Goal: Transaction & Acquisition: Purchase product/service

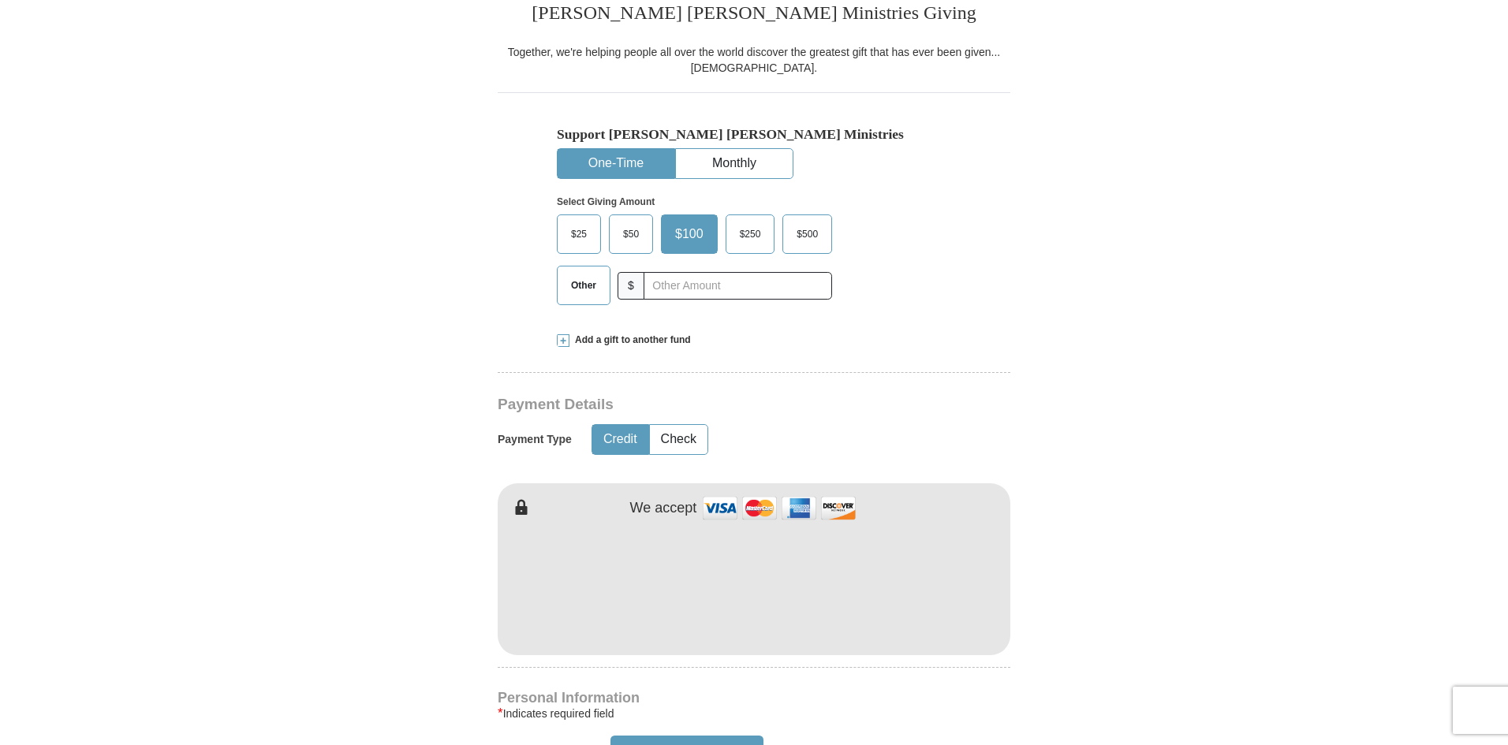
scroll to position [473, 0]
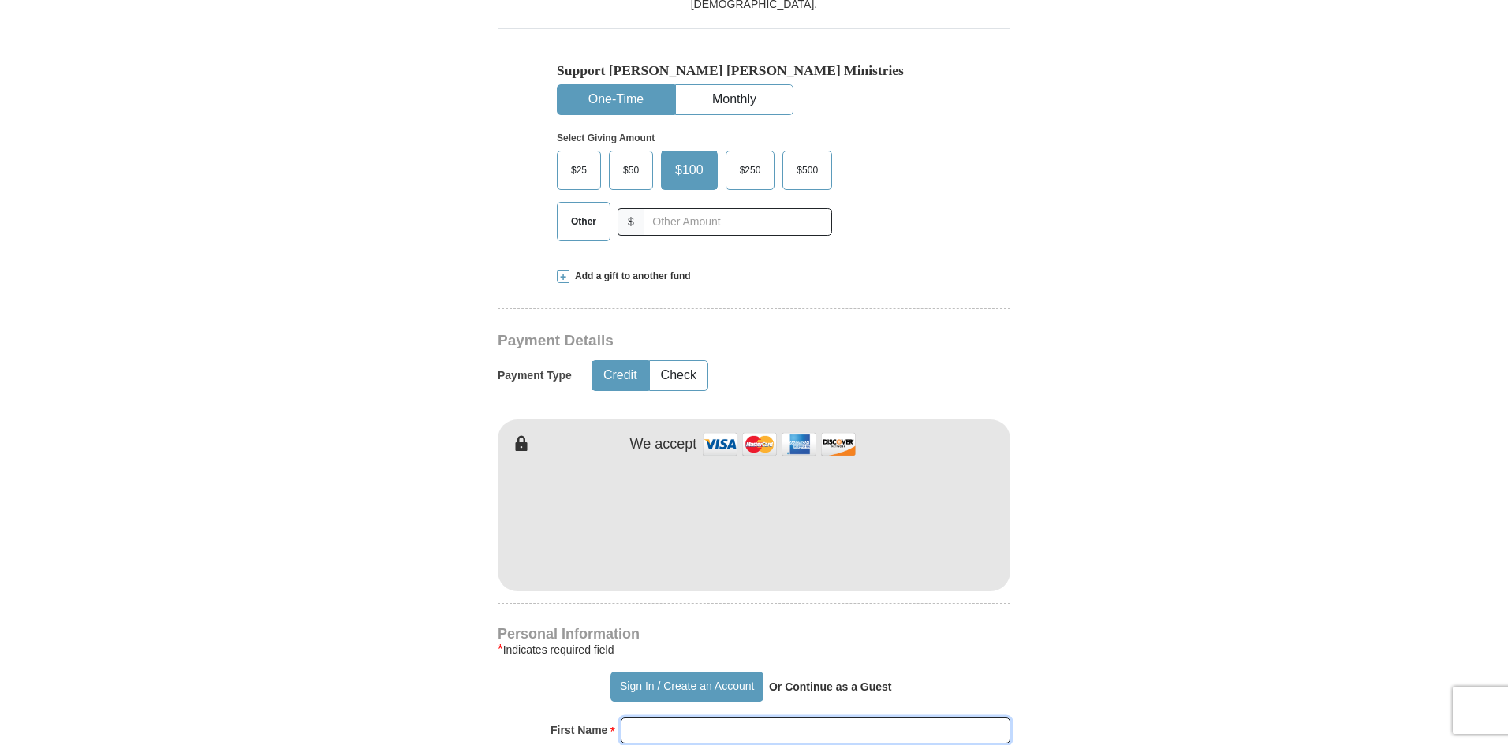
type input "DWASDAW"
type input "FAWFA"
click at [588, 155] on label "$25" at bounding box center [579, 170] width 43 height 38
click at [0, 0] on input "$25" at bounding box center [0, 0] width 0 height 0
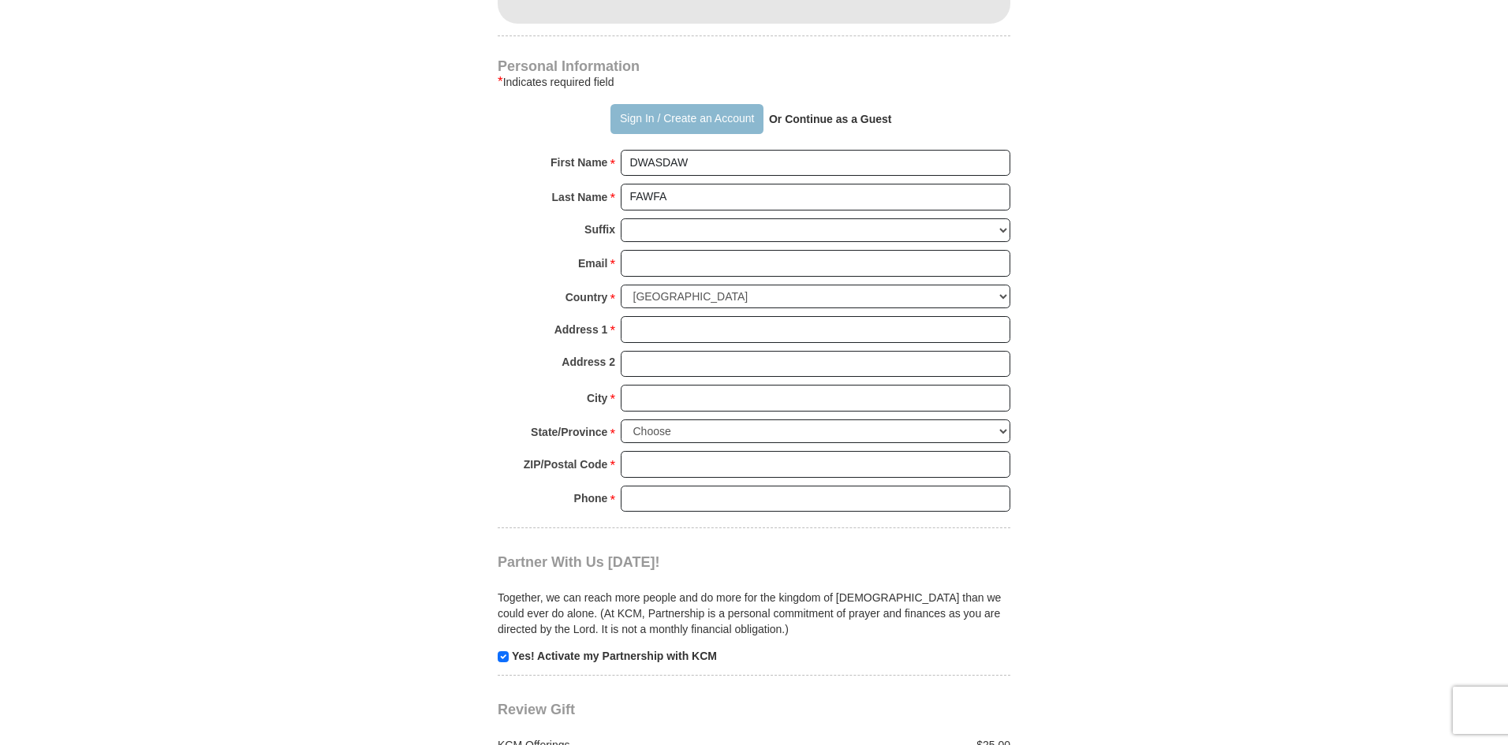
scroll to position [710, 0]
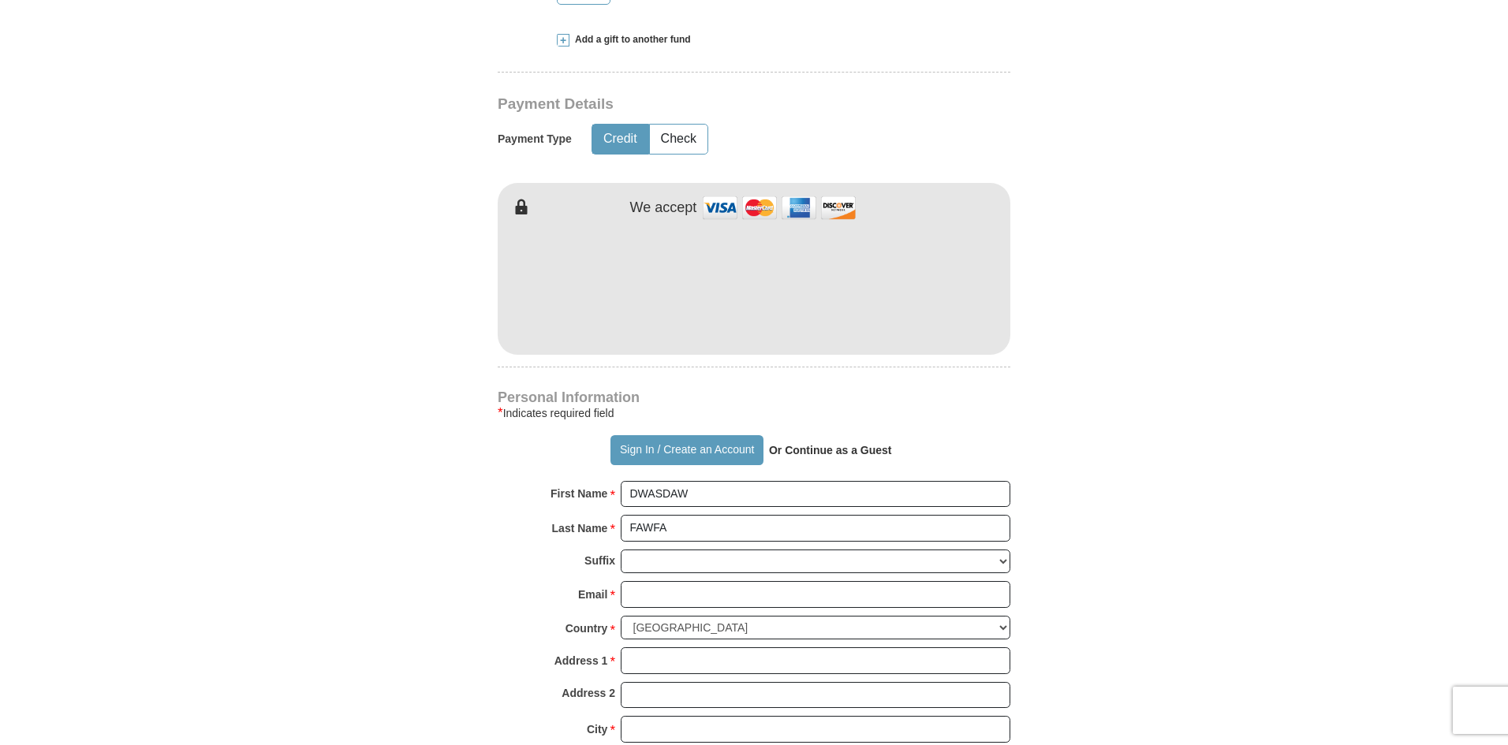
click at [815, 446] on strong "Or Continue as a Guest" at bounding box center [830, 450] width 123 height 13
click at [822, 454] on strong "Or Continue as a Guest" at bounding box center [830, 450] width 123 height 13
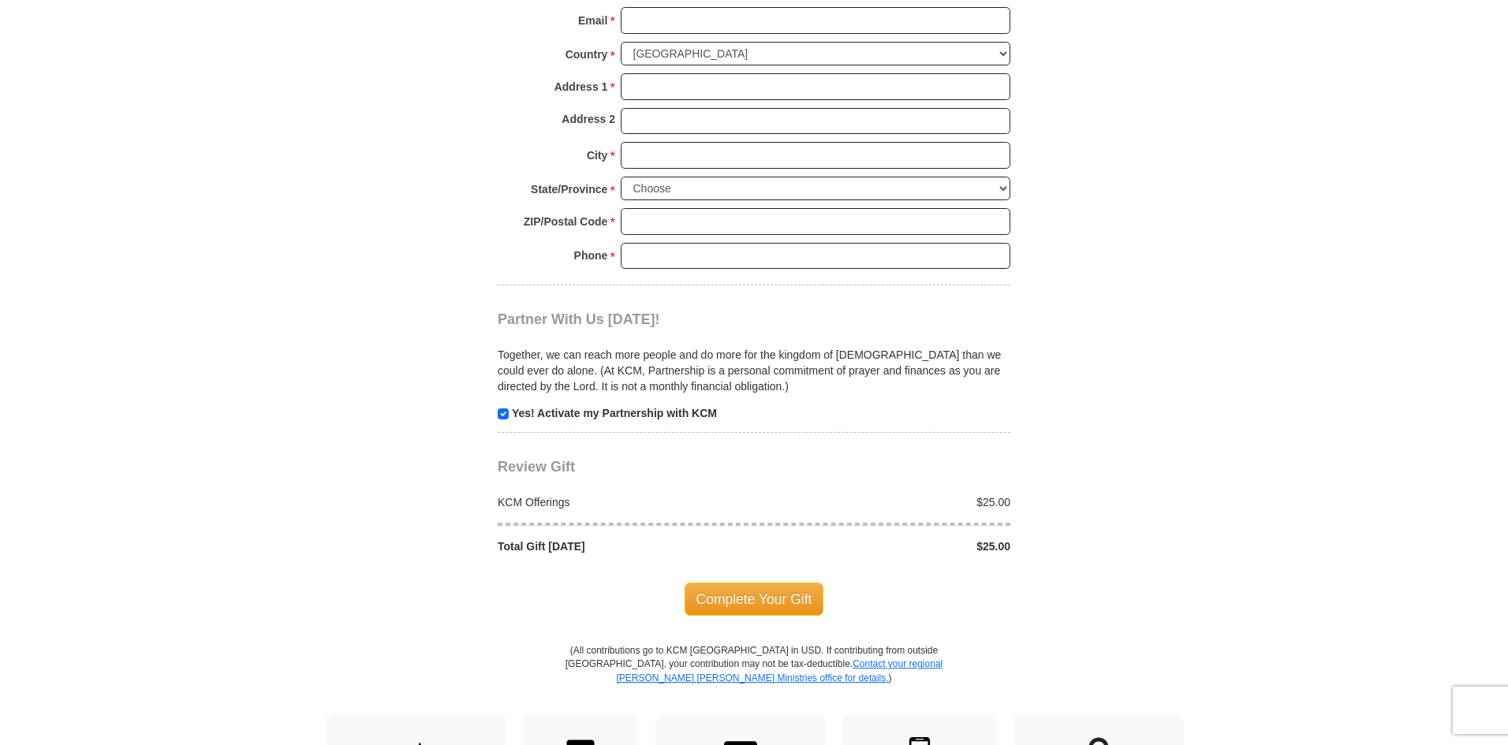
scroll to position [1025, 0]
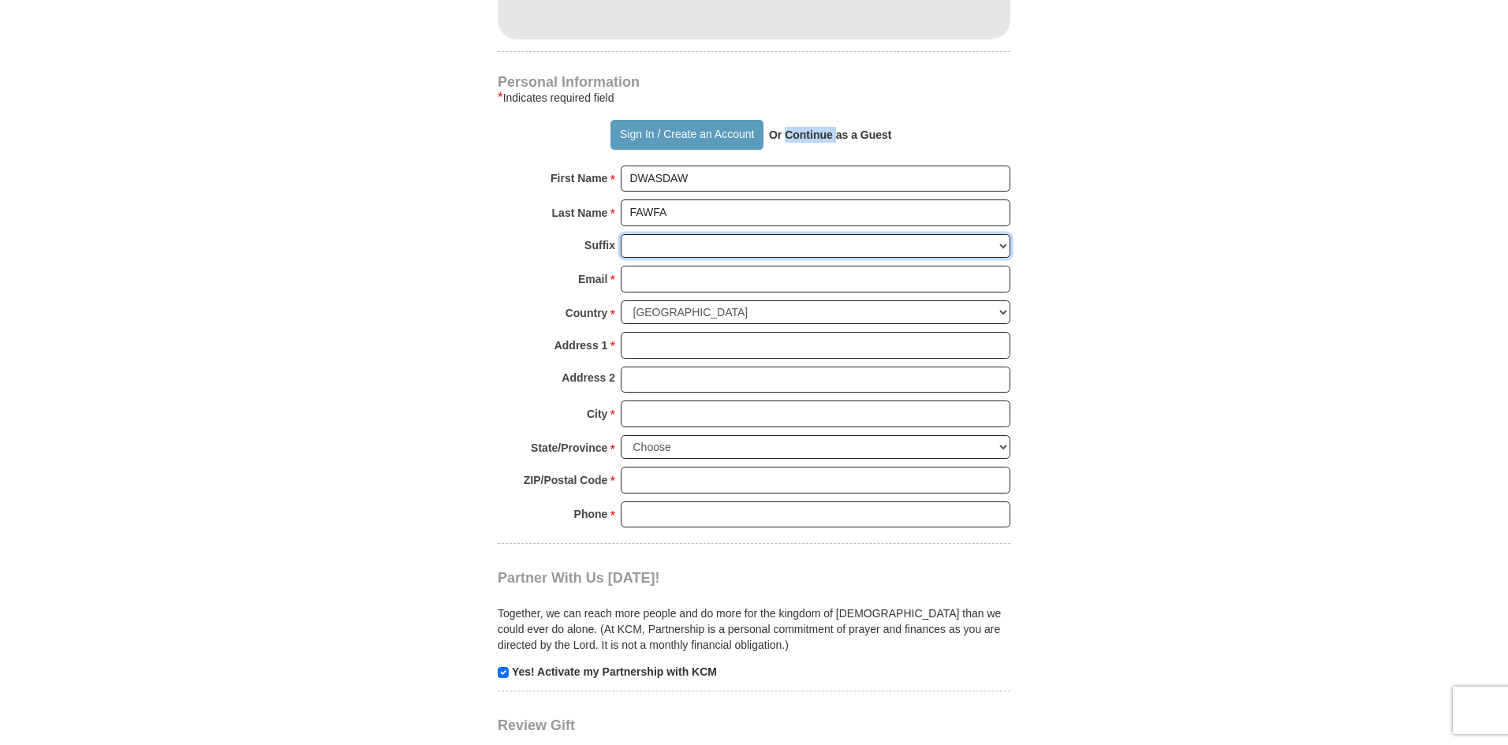
click at [685, 249] on select "[PERSON_NAME] I II III IV V VI" at bounding box center [816, 246] width 390 height 24
click at [688, 251] on select "[PERSON_NAME] I II III IV V VI" at bounding box center [816, 246] width 390 height 24
click at [701, 244] on select "[PERSON_NAME] I II III IV V VI" at bounding box center [816, 246] width 390 height 24
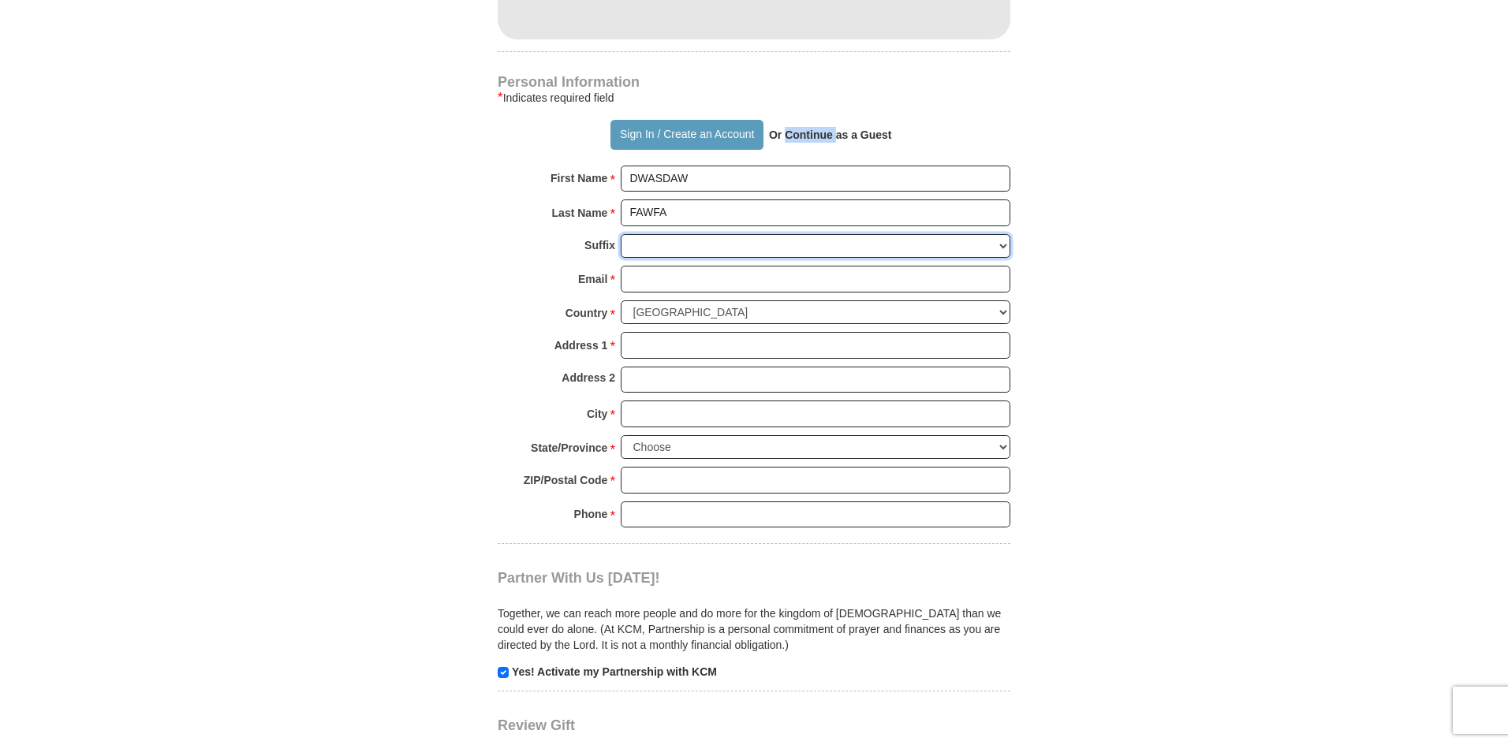
drag, startPoint x: 701, startPoint y: 244, endPoint x: 697, endPoint y: 252, distance: 8.1
click at [701, 244] on select "[PERSON_NAME] I II III IV V VI" at bounding box center [816, 246] width 390 height 24
click at [699, 256] on select "[PERSON_NAME] I II III IV V VI" at bounding box center [816, 246] width 390 height 24
click at [692, 241] on select "[PERSON_NAME] I II III IV V VI" at bounding box center [816, 246] width 390 height 24
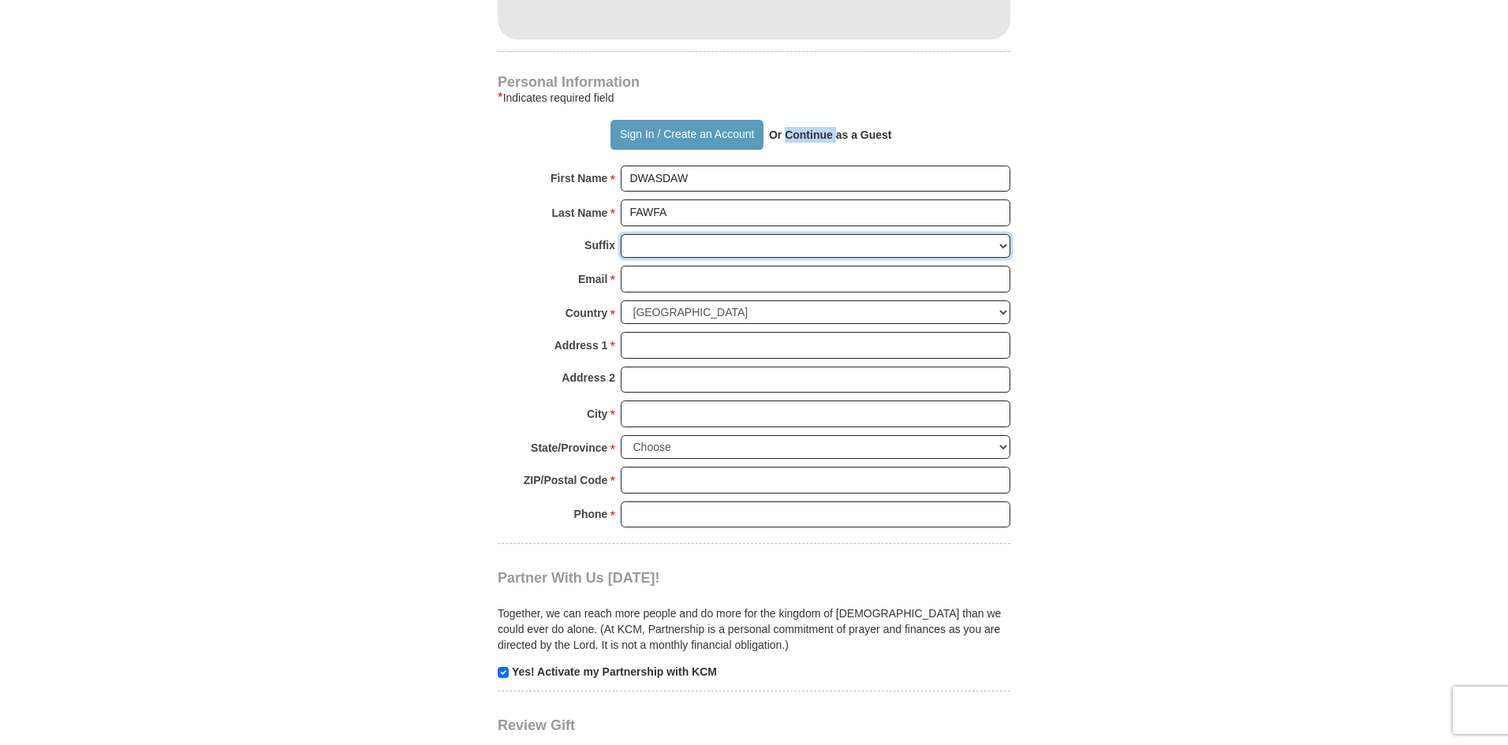
click at [692, 241] on select "[PERSON_NAME] I II III IV V VI" at bounding box center [816, 246] width 390 height 24
click at [761, 248] on select "[PERSON_NAME] I II III IV V VI" at bounding box center [816, 246] width 390 height 24
click at [753, 251] on select "[PERSON_NAME] I II III IV V VI" at bounding box center [816, 246] width 390 height 24
select select "Jr"
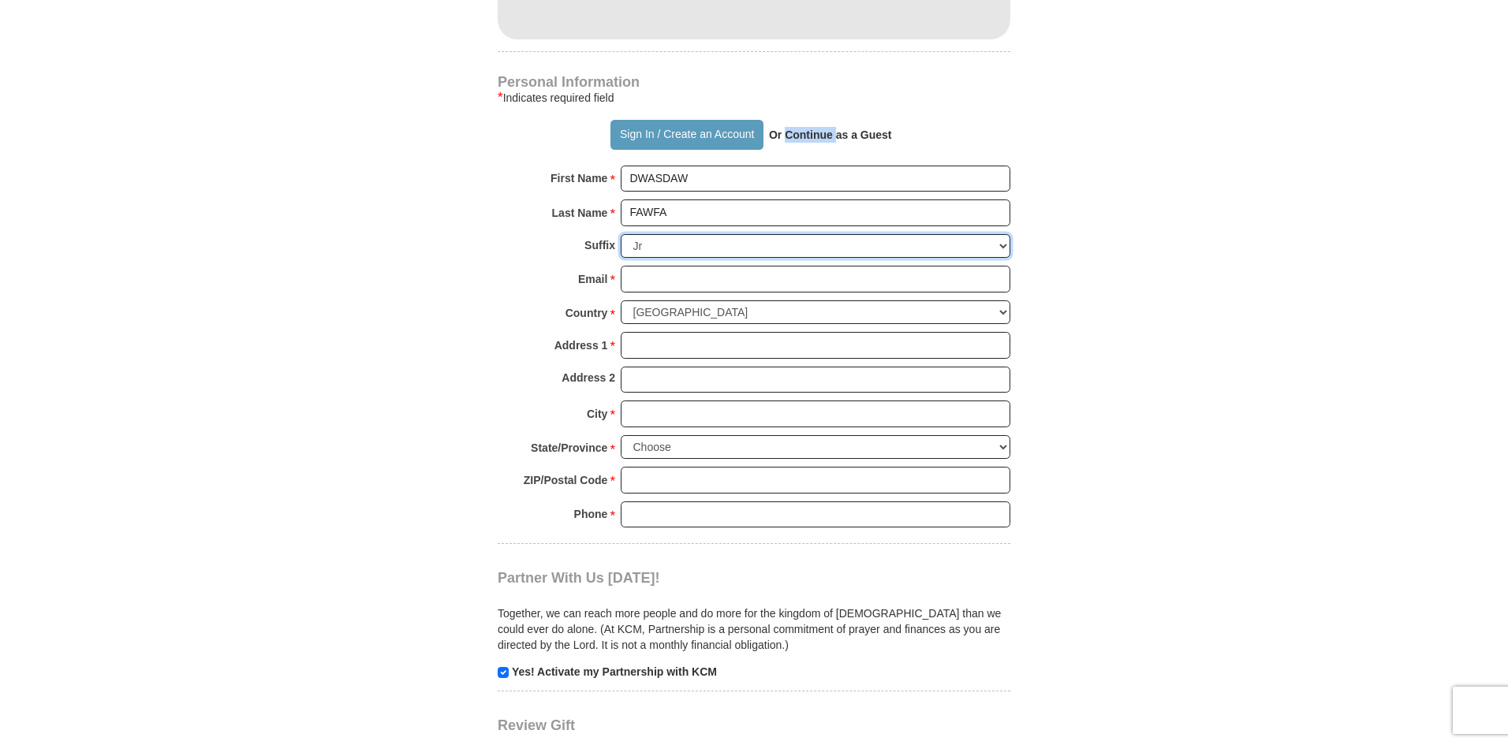
click at [621, 234] on select "[PERSON_NAME] I II III IV V VI" at bounding box center [816, 246] width 390 height 24
click at [707, 285] on input "Email *" at bounding box center [816, 279] width 390 height 27
type input "[EMAIL_ADDRESS][DOMAIN_NAME]"
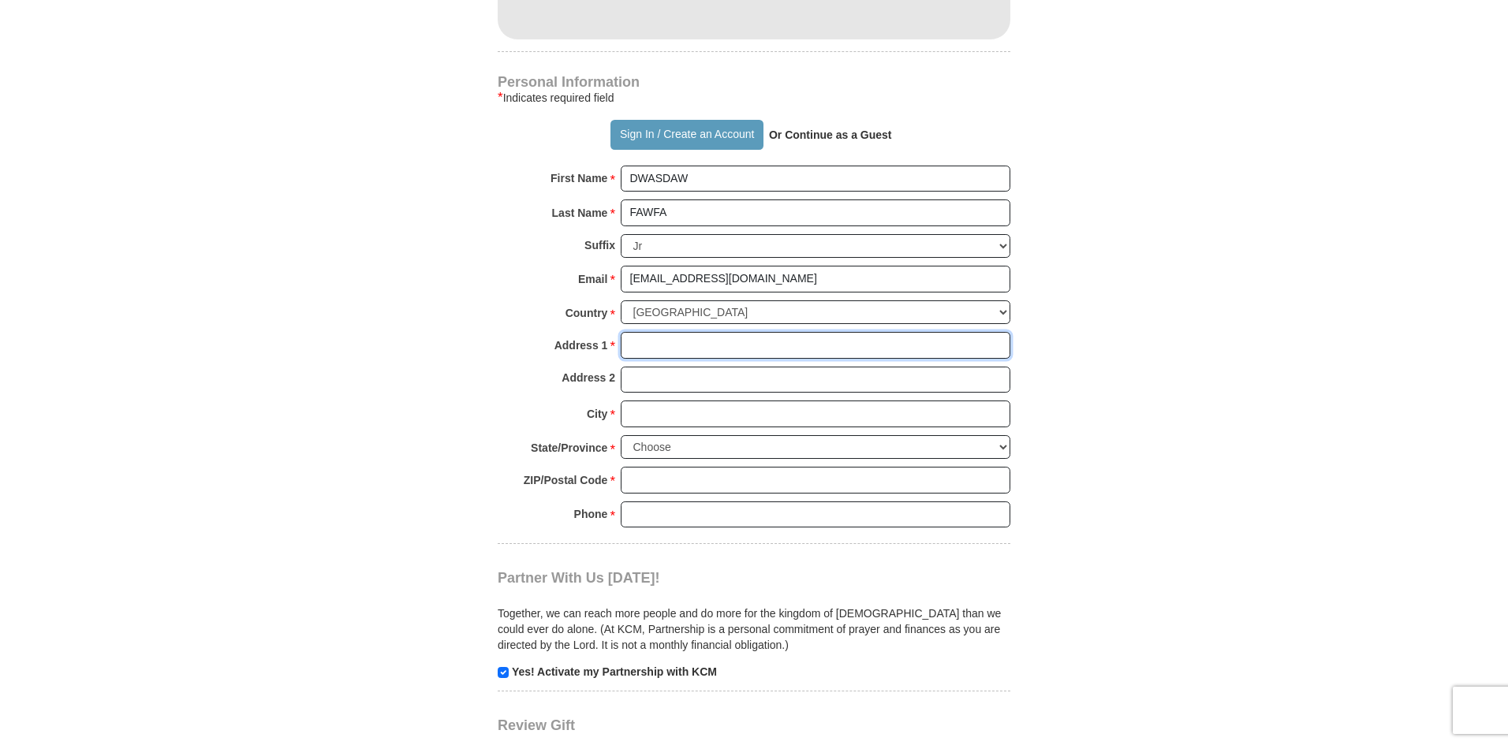
type input "danti court"
type input "[PERSON_NAME]"
select select "CA"
type input "94545"
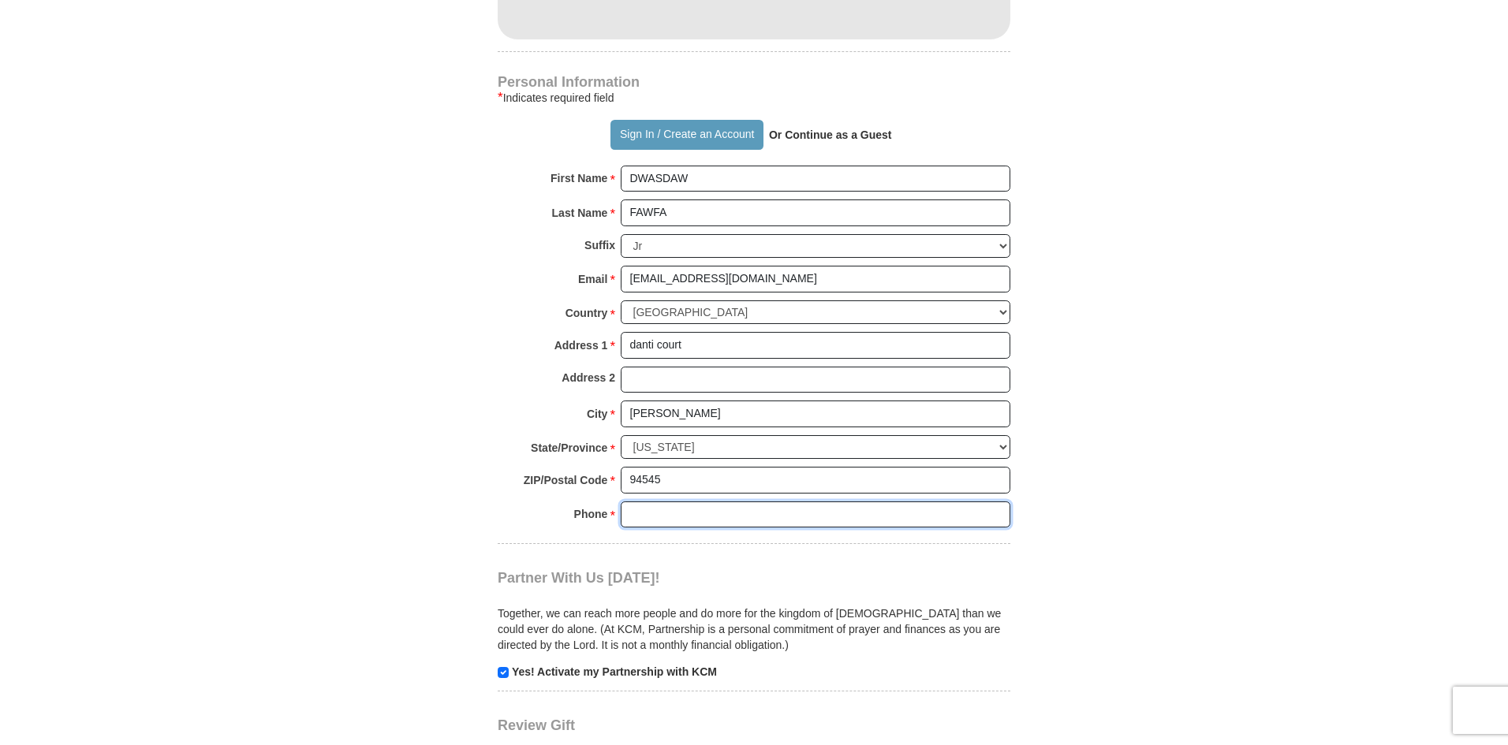
type input "160572873812"
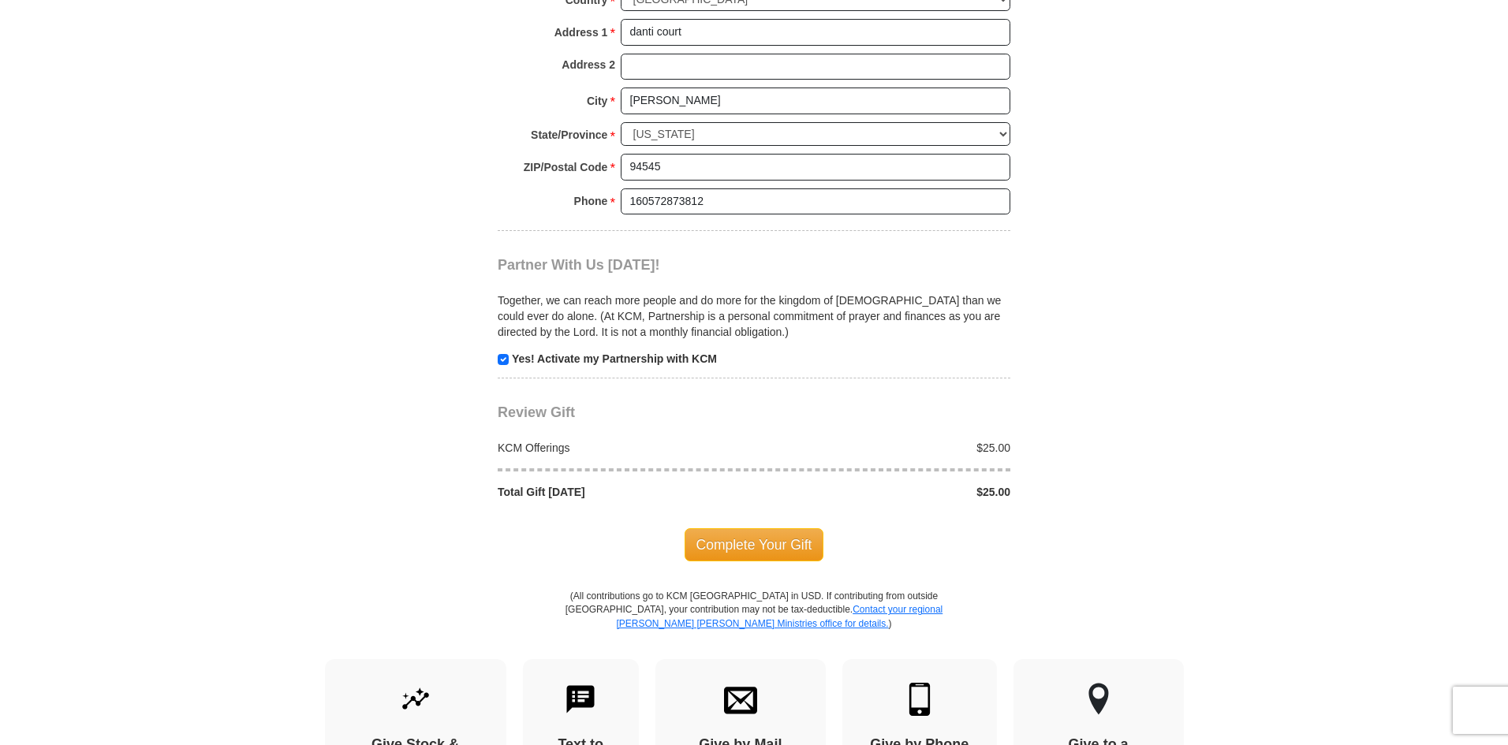
scroll to position [1341, 0]
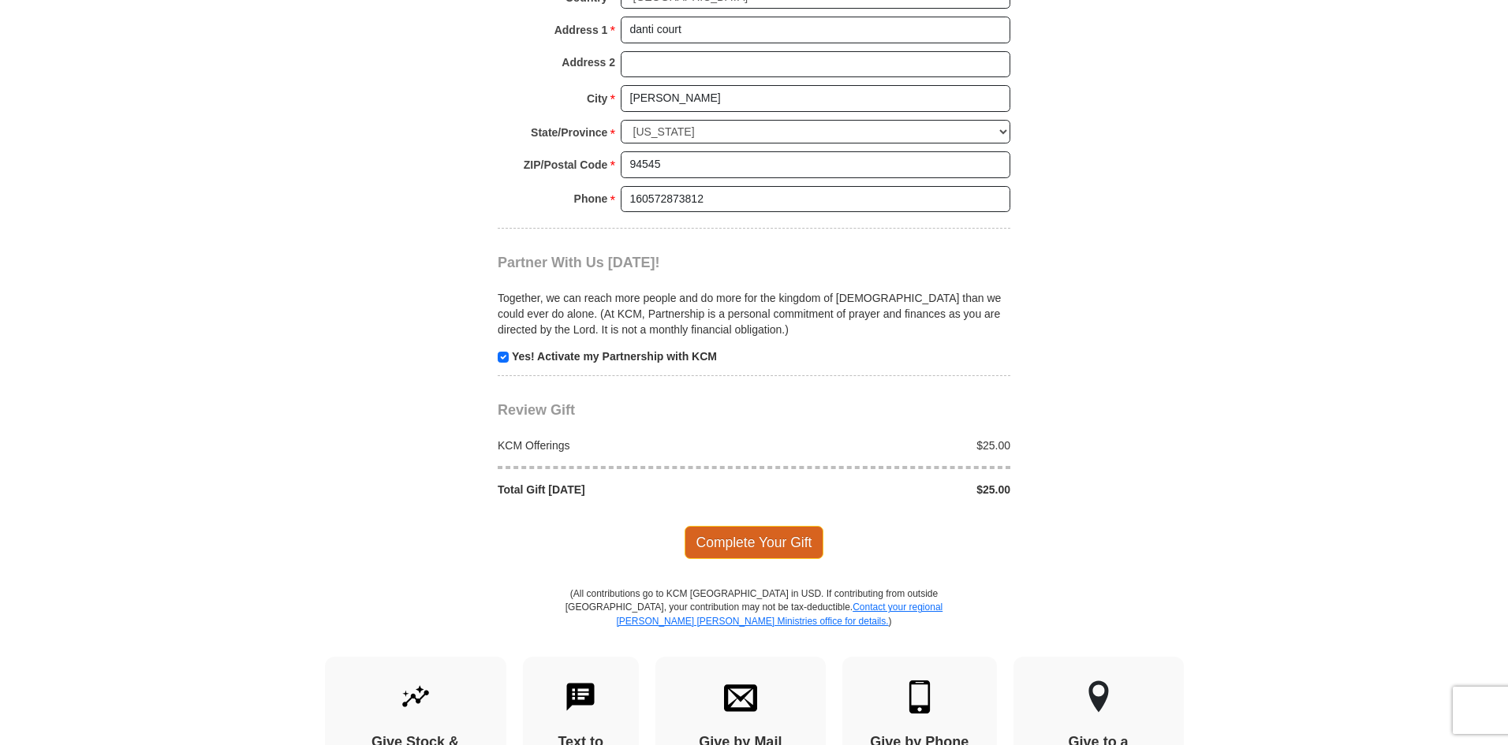
click at [757, 535] on span "Complete Your Gift" at bounding box center [755, 542] width 140 height 33
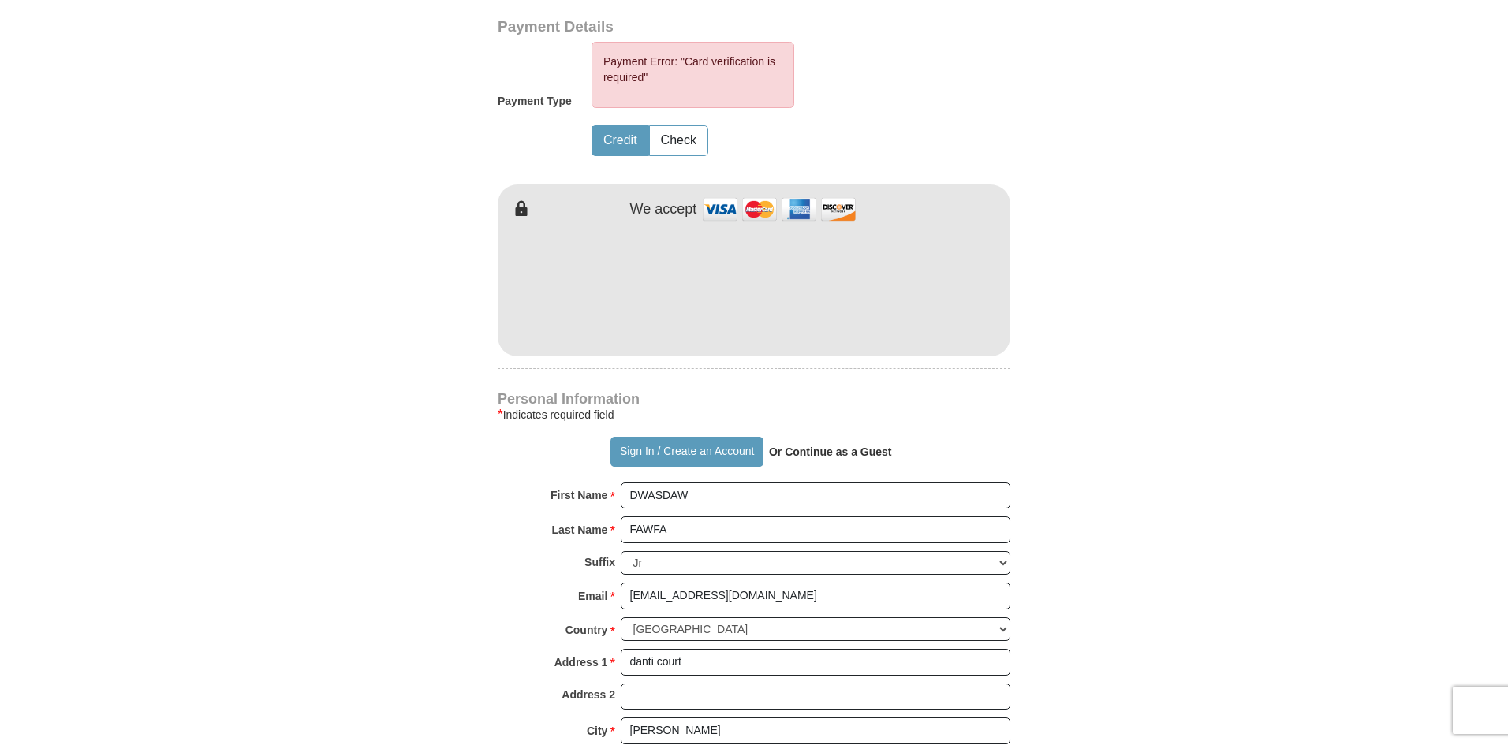
scroll to position [790, 0]
click at [1069, 412] on form "Already have an account? Sign in for faster giving. Don't have an account? Crea…" at bounding box center [753, 280] width 899 height 2014
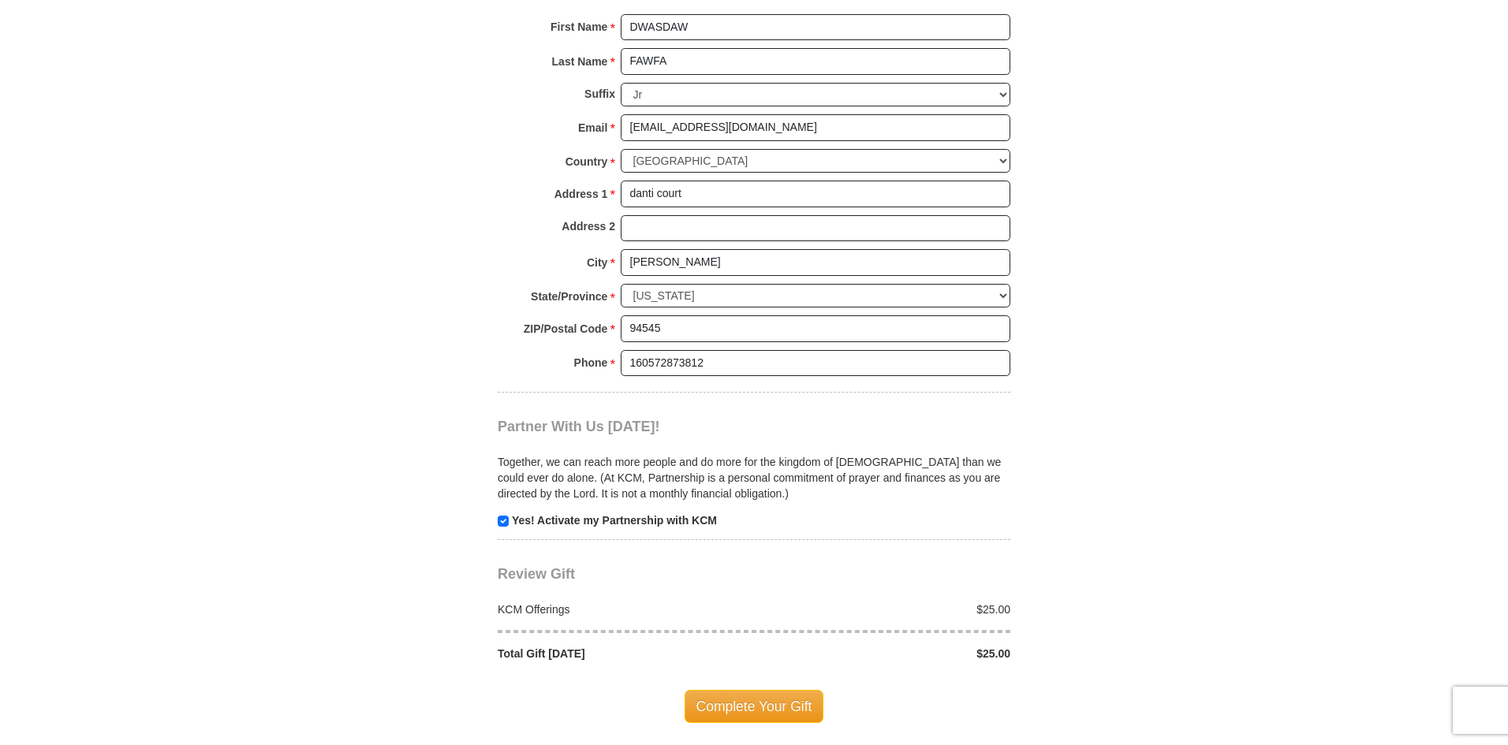
scroll to position [1264, 0]
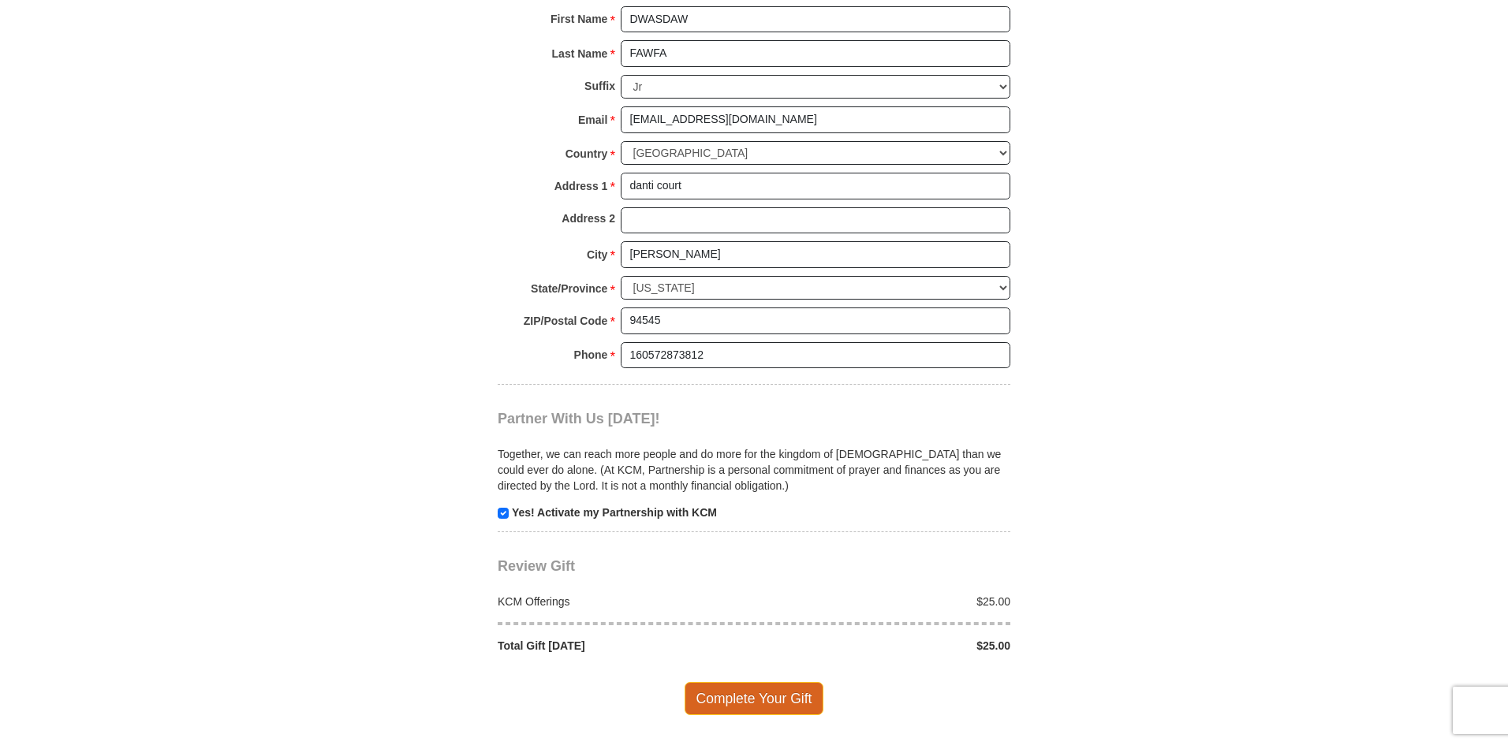
click at [767, 691] on span "Complete Your Gift" at bounding box center [755, 698] width 140 height 33
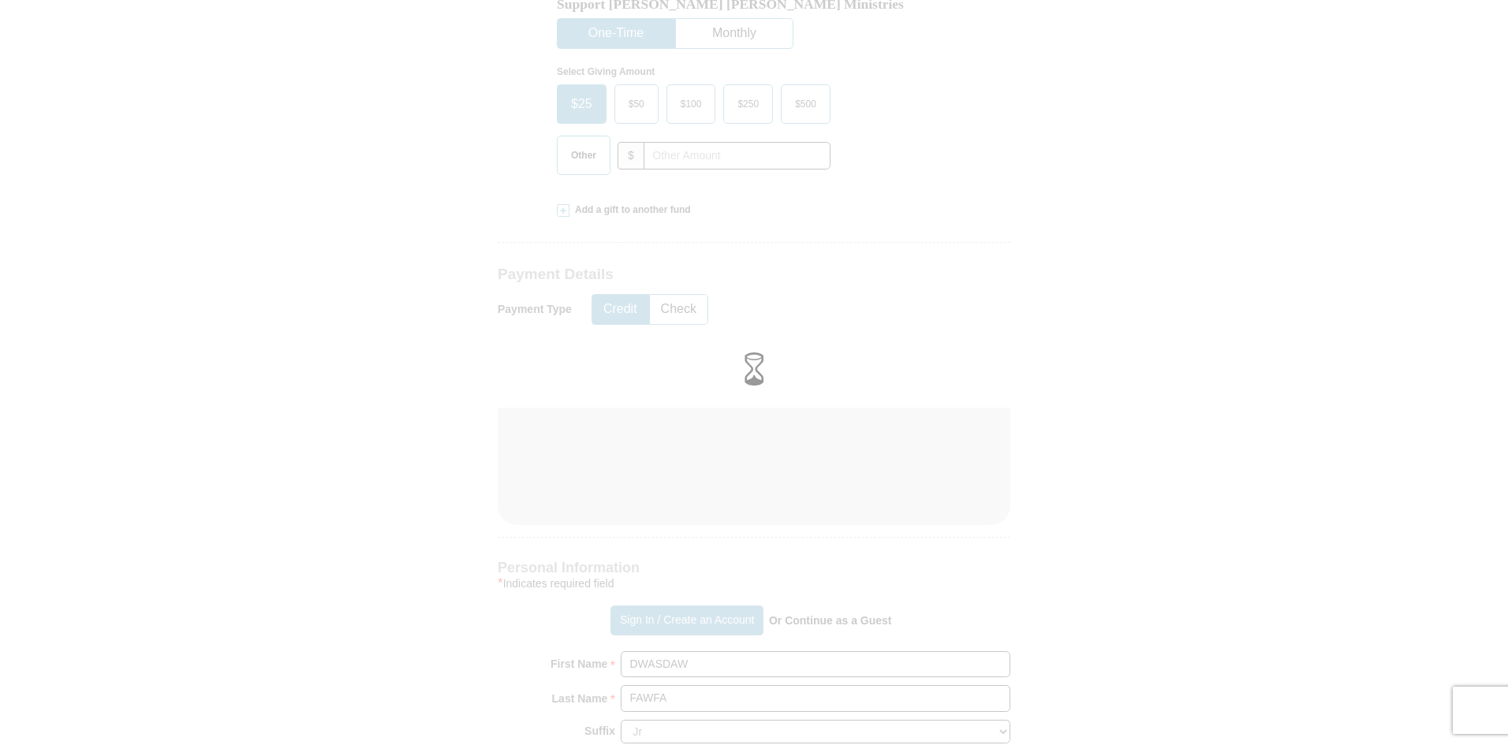
scroll to position [554, 0]
